Goal: Download file/media

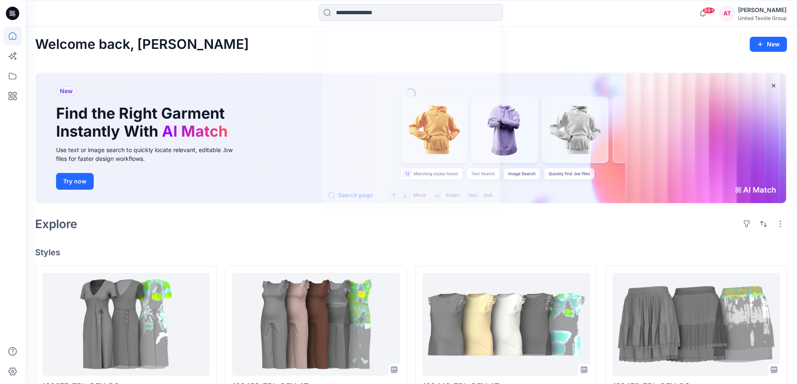
click at [343, 13] on input at bounding box center [411, 12] width 184 height 17
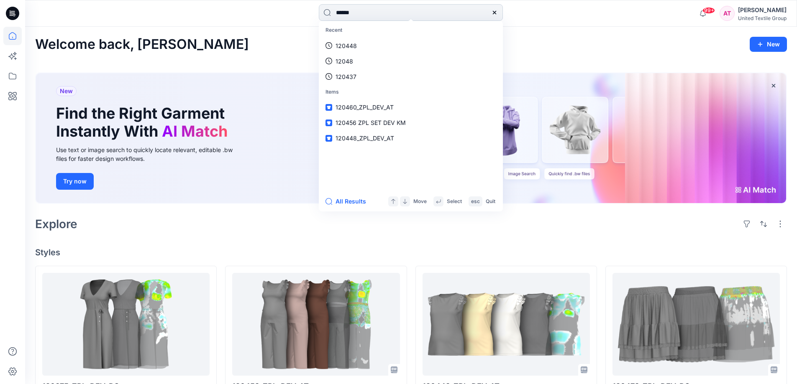
type input "******"
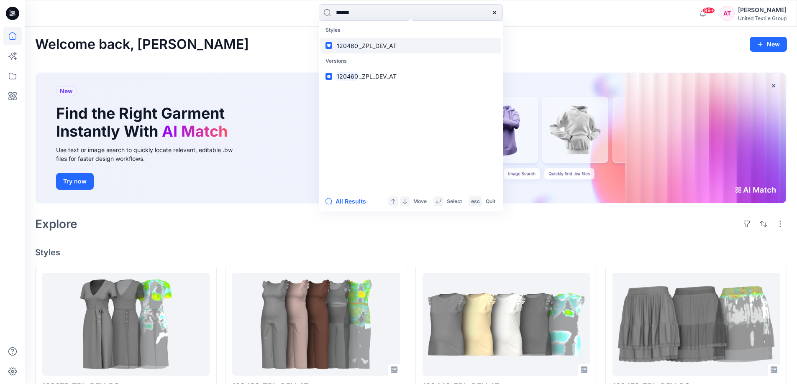
click at [370, 45] on span "_ZPL_DEV_AT" at bounding box center [377, 45] width 37 height 7
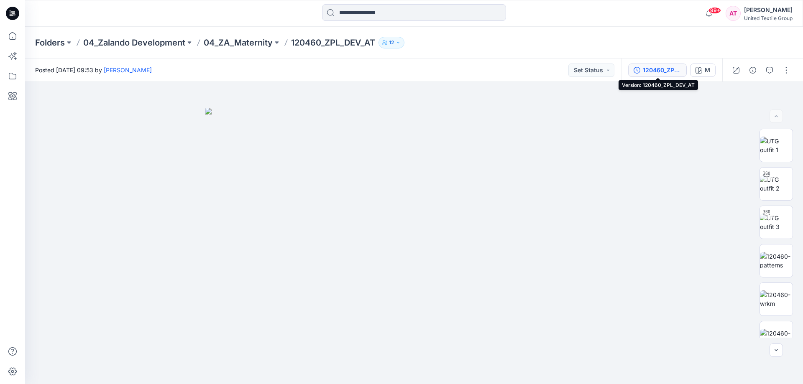
click at [658, 72] on div "120460_ZPL_DEV_AT" at bounding box center [662, 70] width 38 height 9
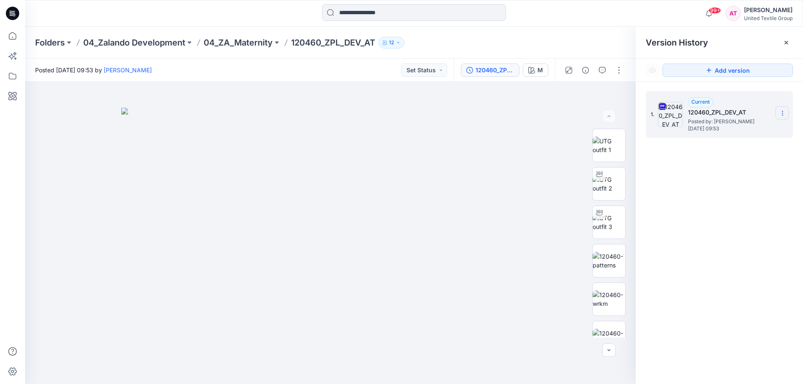
click at [782, 117] on section at bounding box center [782, 112] width 13 height 13
click at [734, 131] on span "Download Source BW File" at bounding box center [740, 130] width 70 height 10
click at [506, 68] on div "120460_ZPL_DEV_AT" at bounding box center [495, 70] width 38 height 9
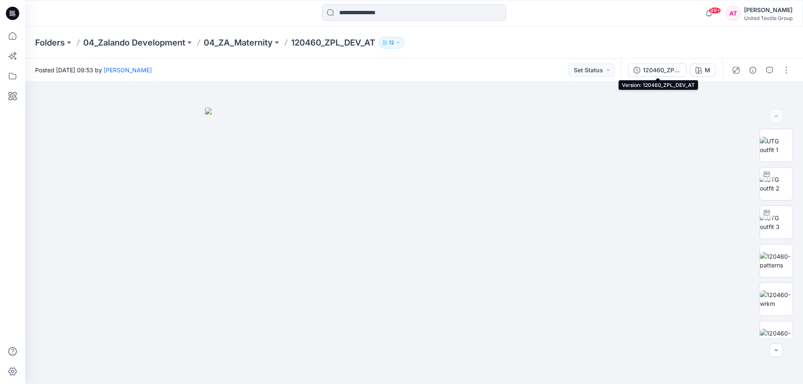
click at [663, 71] on div "120460_ZPL_DEV_AT" at bounding box center [662, 70] width 38 height 9
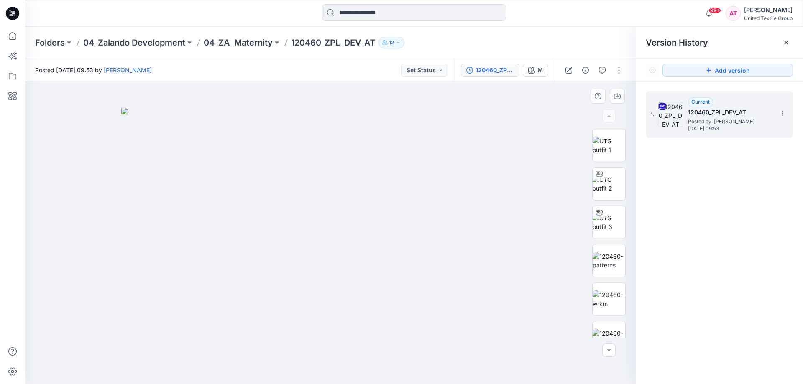
click at [576, 186] on div at bounding box center [330, 233] width 611 height 302
click at [615, 330] on img at bounding box center [609, 338] width 33 height 18
click at [492, 294] on div at bounding box center [330, 233] width 611 height 302
click at [13, 38] on icon at bounding box center [12, 38] width 0 height 2
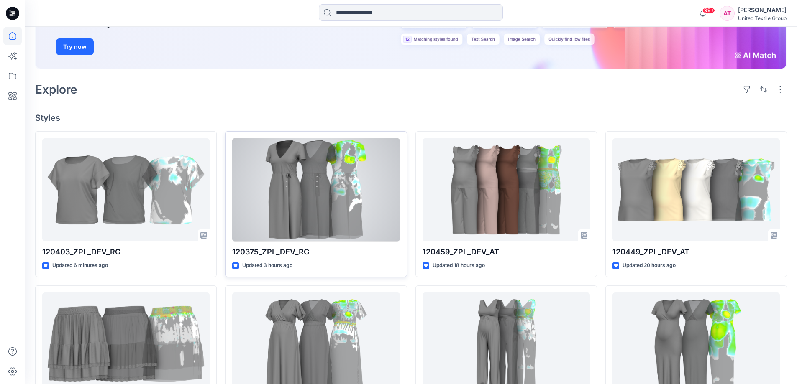
scroll to position [209, 0]
